Goal: Browse casually

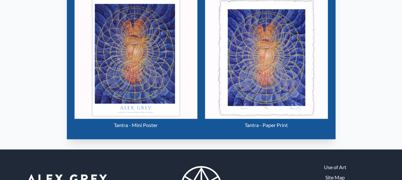
scroll to position [320, 0]
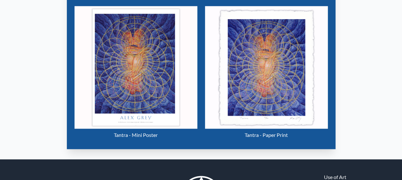
click at [119, 62] on img "14 / 133" at bounding box center [136, 67] width 123 height 123
click at [293, 90] on img "14 / 133" at bounding box center [266, 67] width 123 height 123
click at [158, 74] on img "14 / 133" at bounding box center [136, 67] width 123 height 123
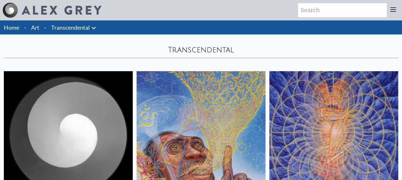
click at [90, 33] on li "Transcendental Anatomical Drawings" at bounding box center [75, 27] width 52 height 14
click at [90, 29] on icon at bounding box center [94, 28] width 8 height 8
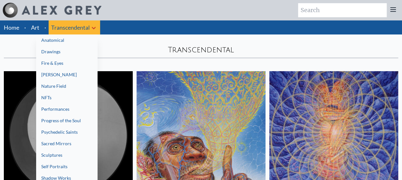
click at [64, 74] on link "[PERSON_NAME]" at bounding box center [66, 75] width 61 height 12
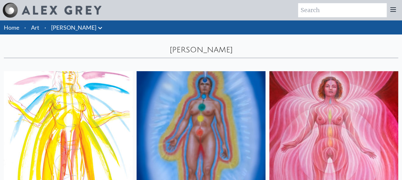
click at [96, 28] on icon at bounding box center [100, 28] width 8 height 8
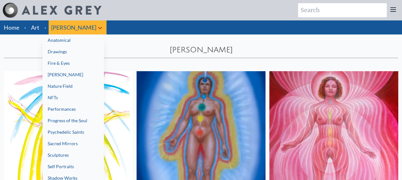
click at [67, 120] on link "Progress of the Soul" at bounding box center [73, 121] width 61 height 12
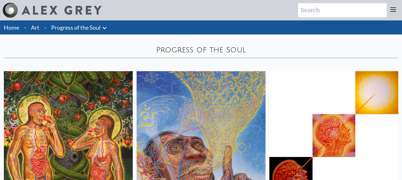
click at [100, 28] on link "Progress of the Soul" at bounding box center [76, 27] width 50 height 9
click at [93, 27] on link "Progress of the Soul" at bounding box center [76, 27] width 50 height 9
click at [103, 29] on icon at bounding box center [105, 28] width 8 height 8
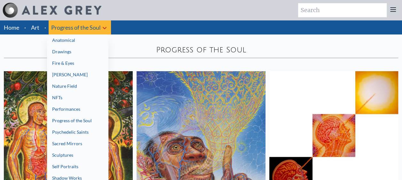
click at [81, 61] on link "Fire & Eyes" at bounding box center [77, 64] width 61 height 12
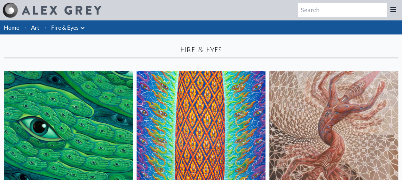
click at [265, 44] on div "Fire & Eyes" at bounding box center [201, 47] width 402 height 24
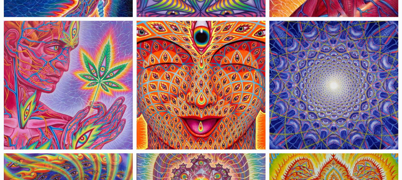
scroll to position [320, 0]
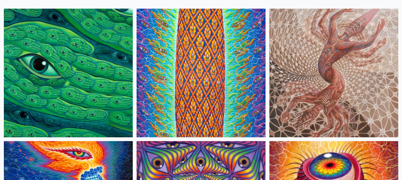
scroll to position [64, 0]
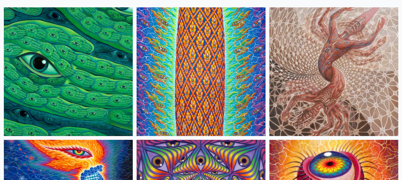
click at [70, 60] on img at bounding box center [68, 71] width 129 height 129
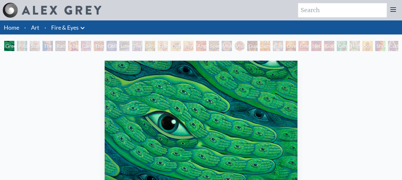
click at [82, 24] on icon at bounding box center [83, 28] width 8 height 8
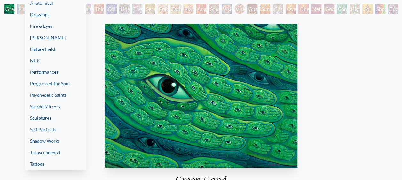
scroll to position [64, 0]
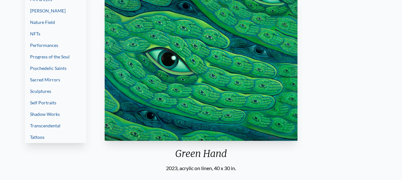
click at [59, 70] on link "Psychedelic Saints" at bounding box center [55, 69] width 61 height 12
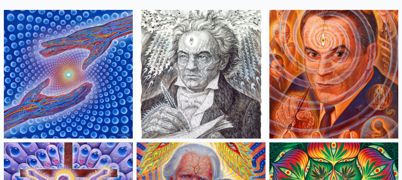
scroll to position [64, 0]
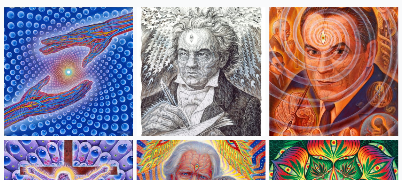
click at [82, 72] on img at bounding box center [68, 71] width 129 height 129
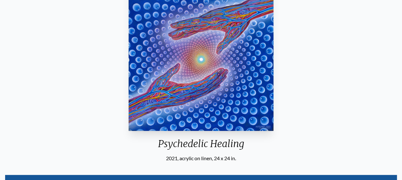
scroll to position [64, 0]
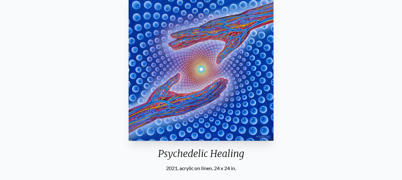
click at [233, 76] on img "1 / 15" at bounding box center [201, 69] width 145 height 144
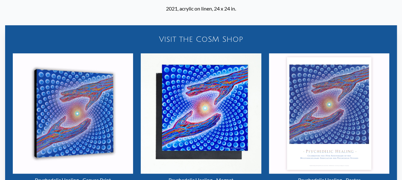
scroll to position [256, 0]
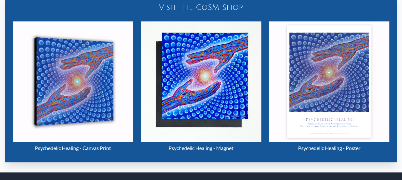
click at [224, 68] on img "1 / 15" at bounding box center [201, 81] width 120 height 120
click at [76, 88] on img "1 / 15" at bounding box center [73, 81] width 120 height 120
